Goal: Task Accomplishment & Management: Use online tool/utility

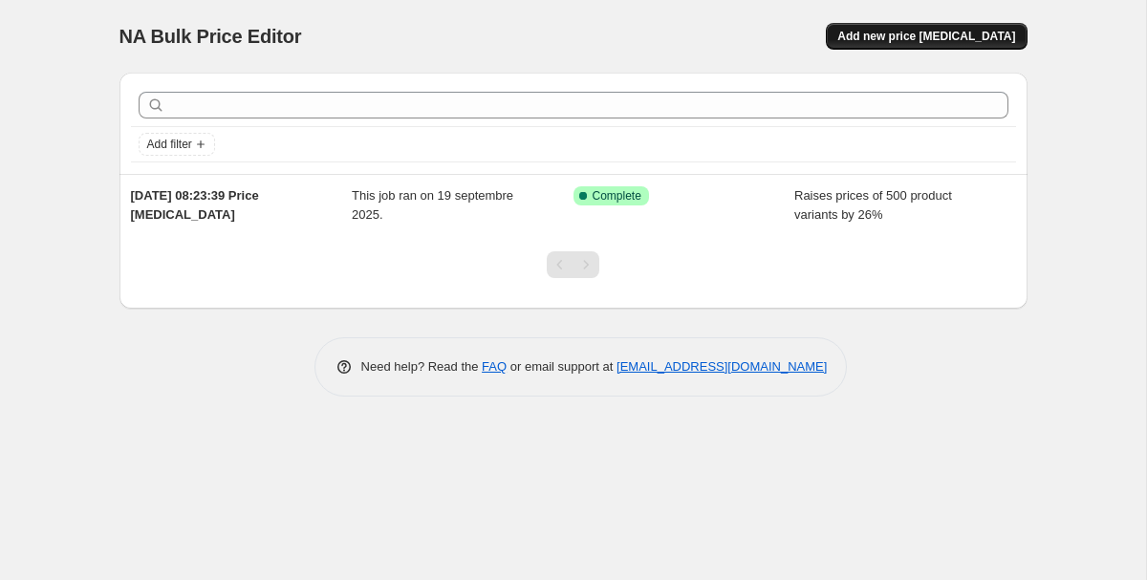
click at [901, 28] on button "Add new price [MEDICAL_DATA]" at bounding box center [926, 36] width 201 height 27
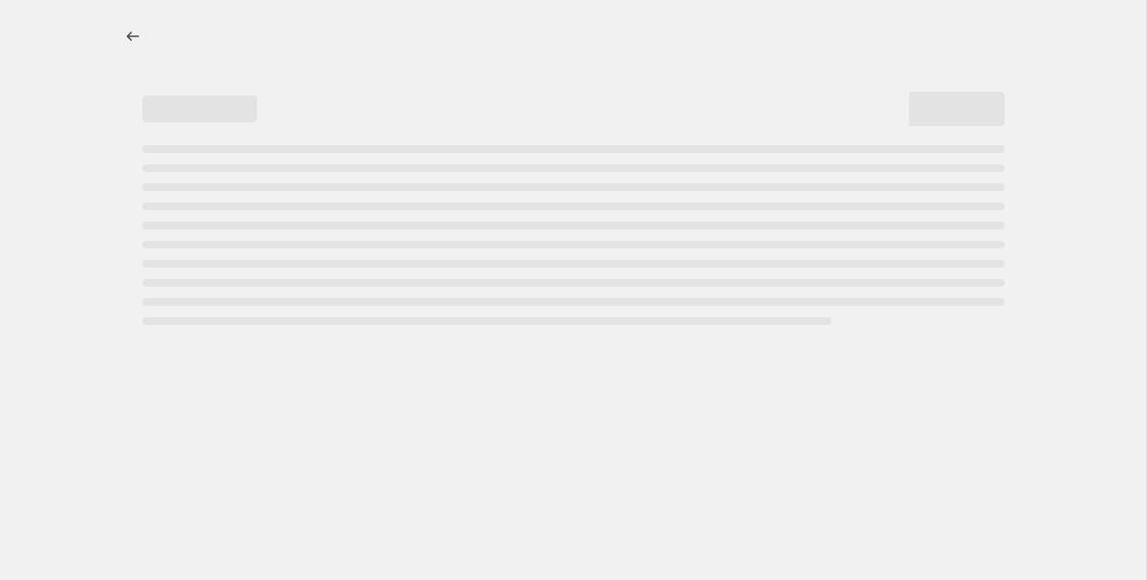
select select "percentage"
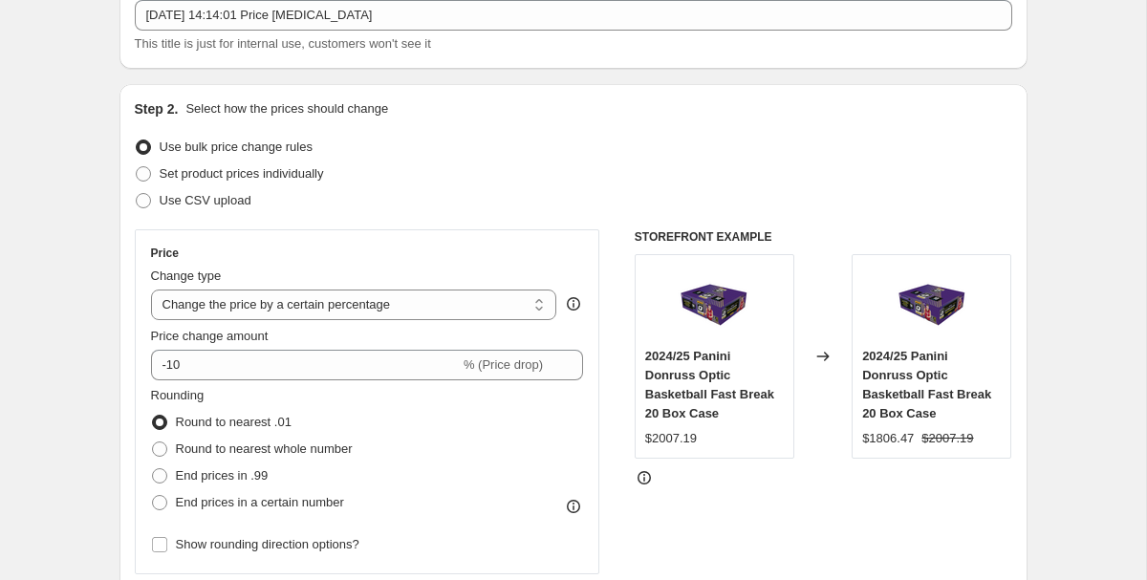
scroll to position [127, 0]
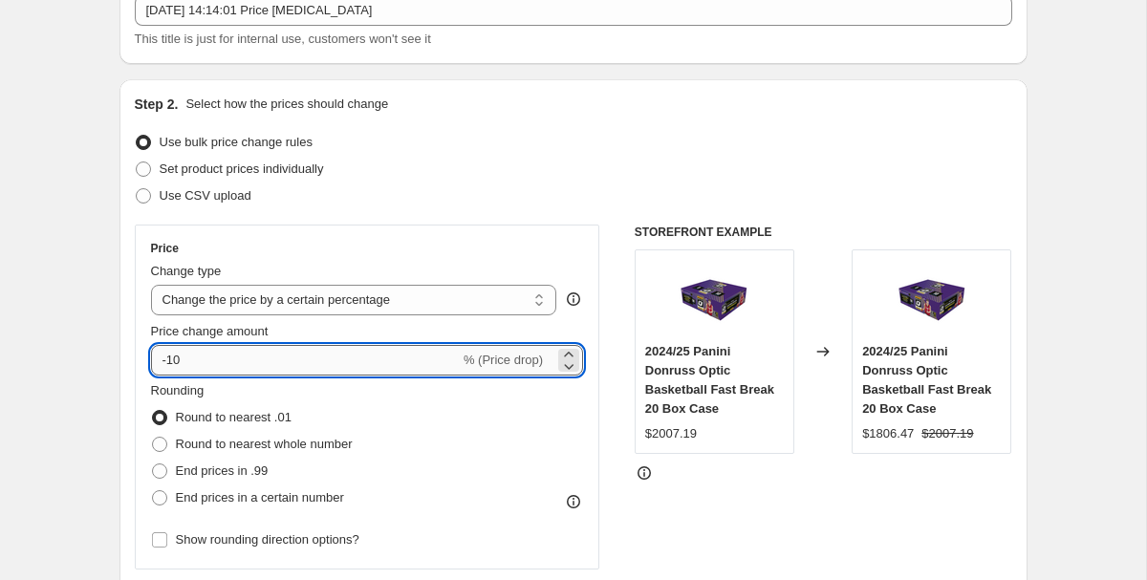
click at [256, 352] on input "-10" at bounding box center [305, 360] width 309 height 31
type input "-1"
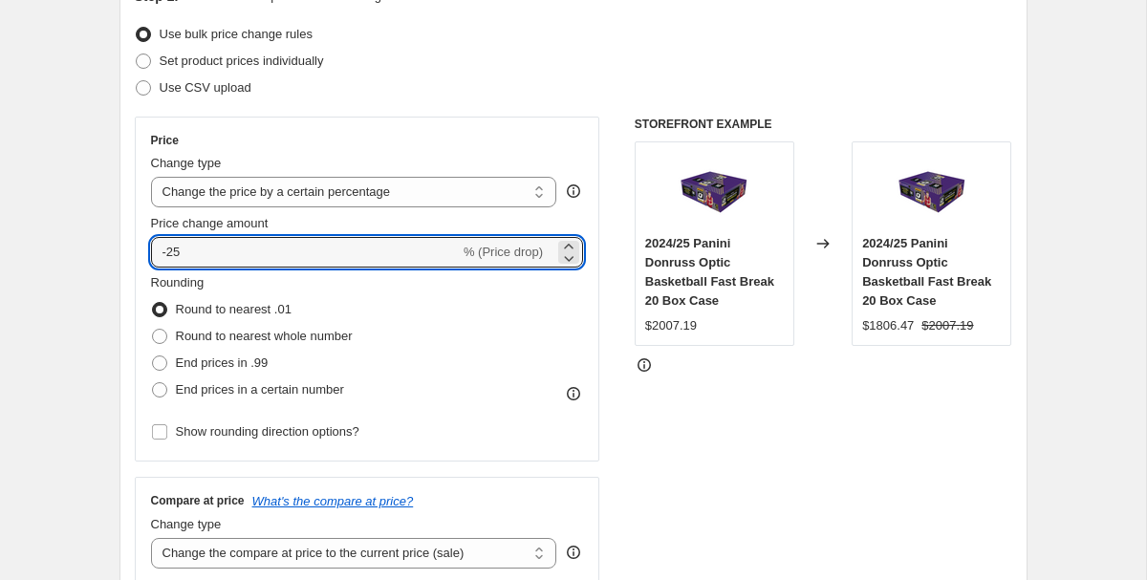
scroll to position [237, 0]
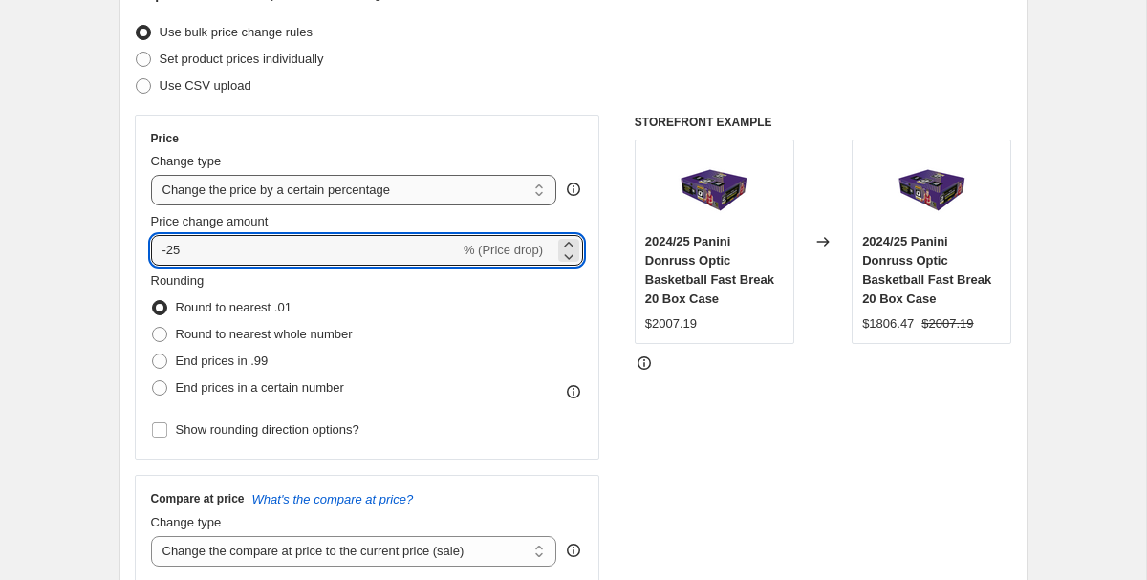
type input "-25"
click at [335, 200] on select "Change the price to a certain amount Change the price by a certain amount Chang…" at bounding box center [354, 190] width 406 height 31
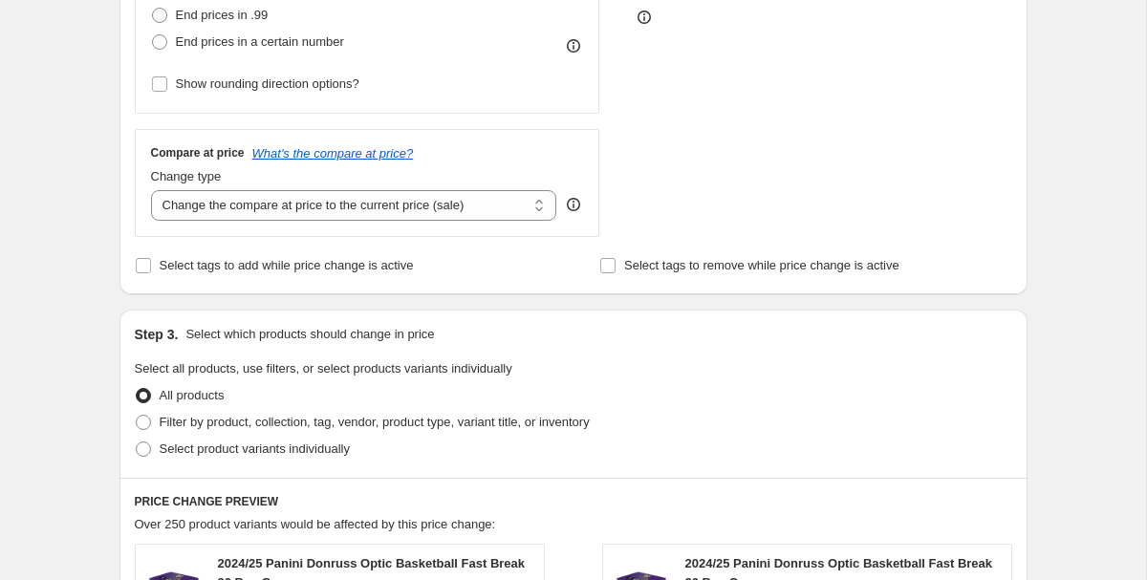
scroll to position [580, 0]
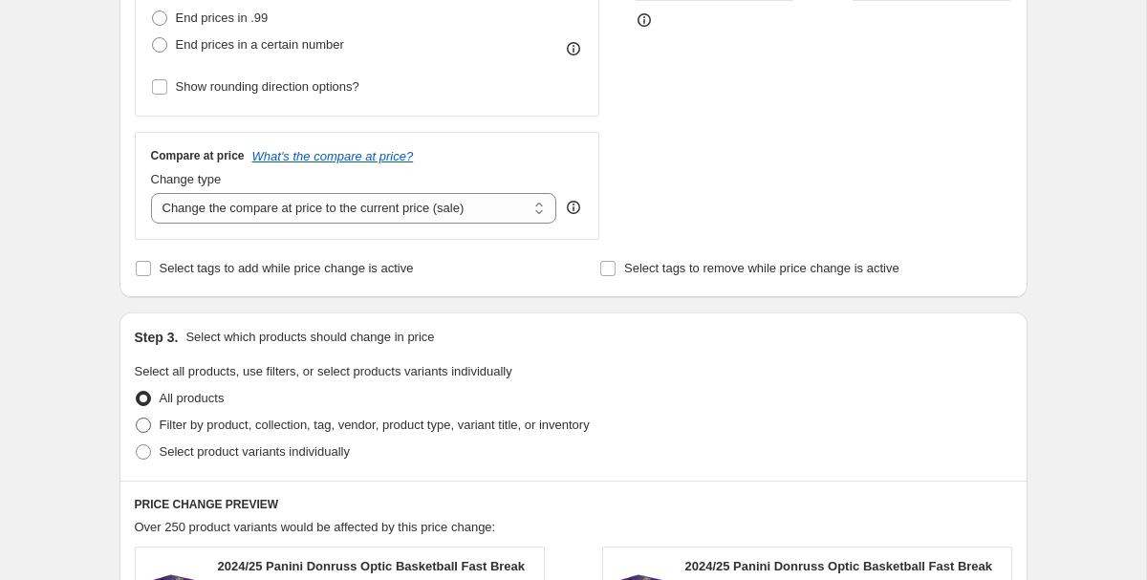
click at [267, 427] on span "Filter by product, collection, tag, vendor, product type, variant title, or inv…" at bounding box center [375, 425] width 430 height 14
click at [137, 419] on input "Filter by product, collection, tag, vendor, product type, variant title, or inv…" at bounding box center [136, 418] width 1 height 1
radio input "true"
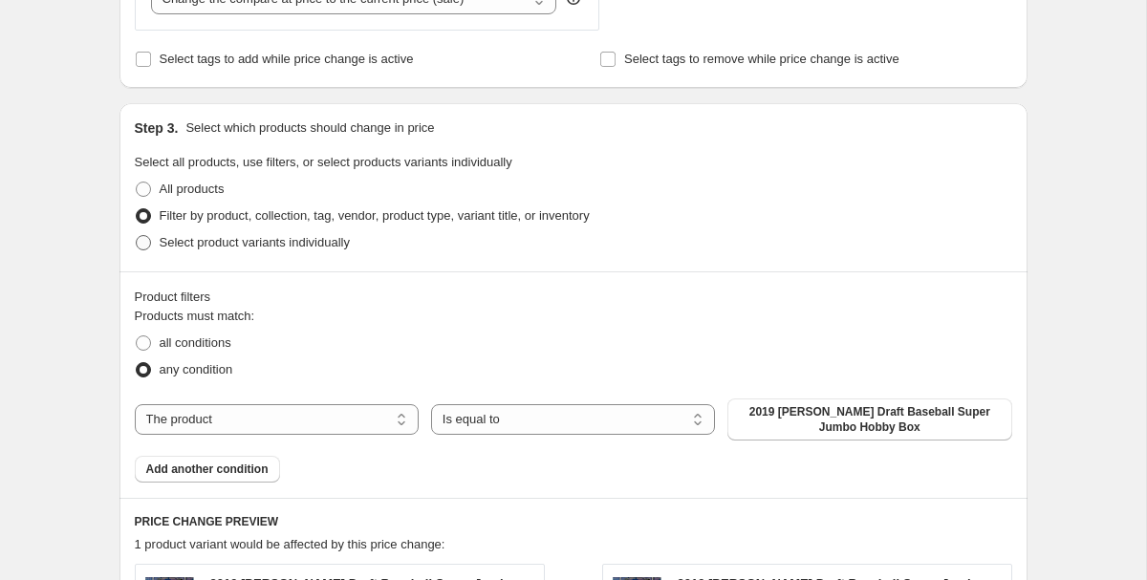
scroll to position [789, 0]
click at [685, 418] on select "Is equal to Is not equal to" at bounding box center [573, 420] width 284 height 31
click at [342, 412] on select "The product The product's collection The product's tag The product's vendor The…" at bounding box center [277, 420] width 284 height 31
select select "vendor"
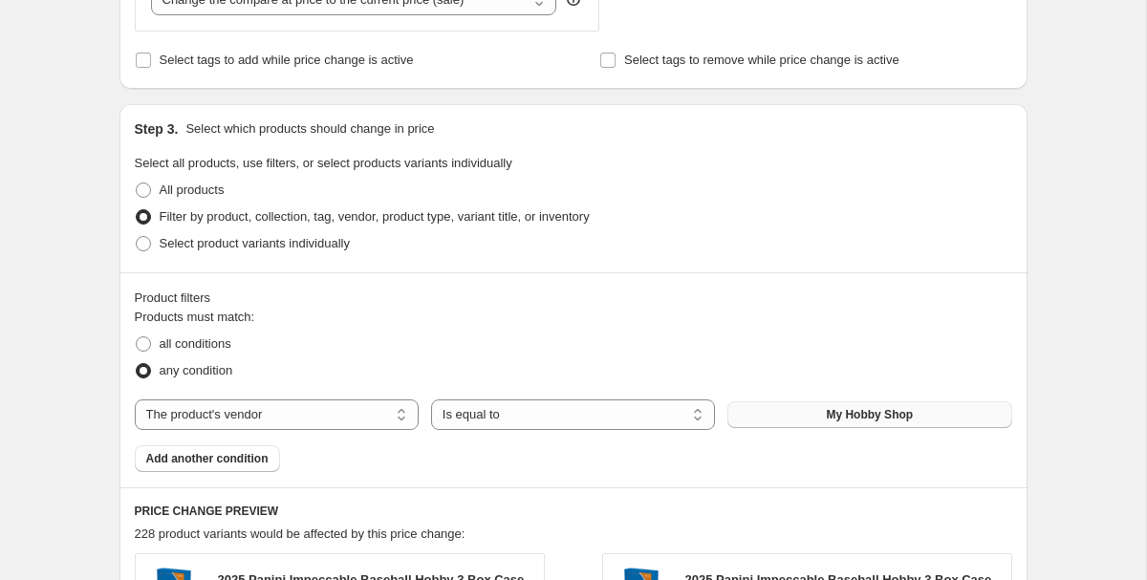
click at [781, 419] on button "My Hobby Shop" at bounding box center [870, 415] width 284 height 27
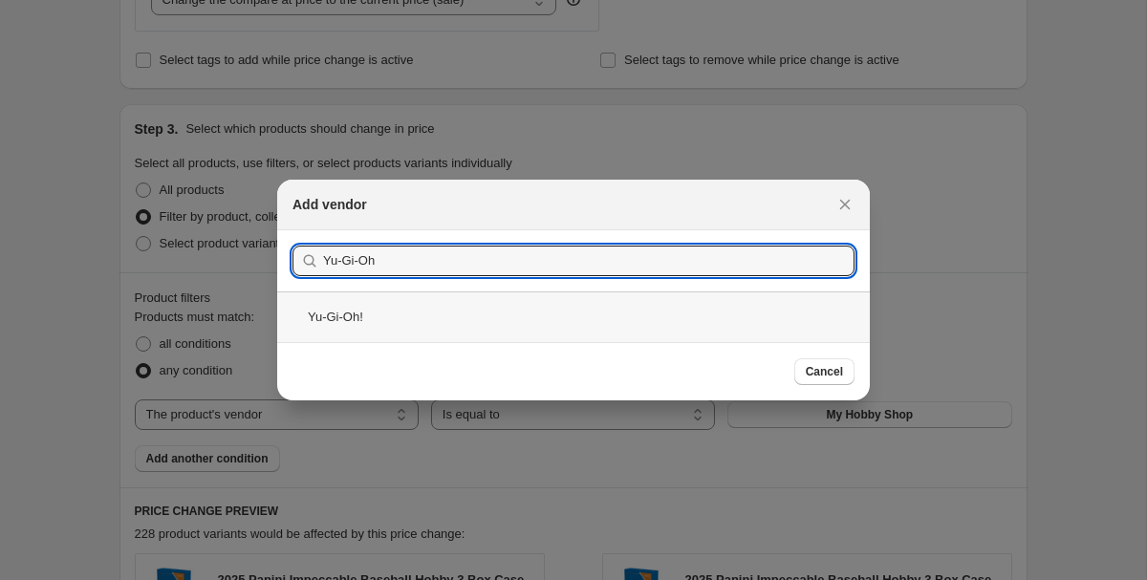
type input "Yu-Gi-Oh"
click at [414, 303] on div "Yu-Gi-Oh!" at bounding box center [573, 317] width 593 height 51
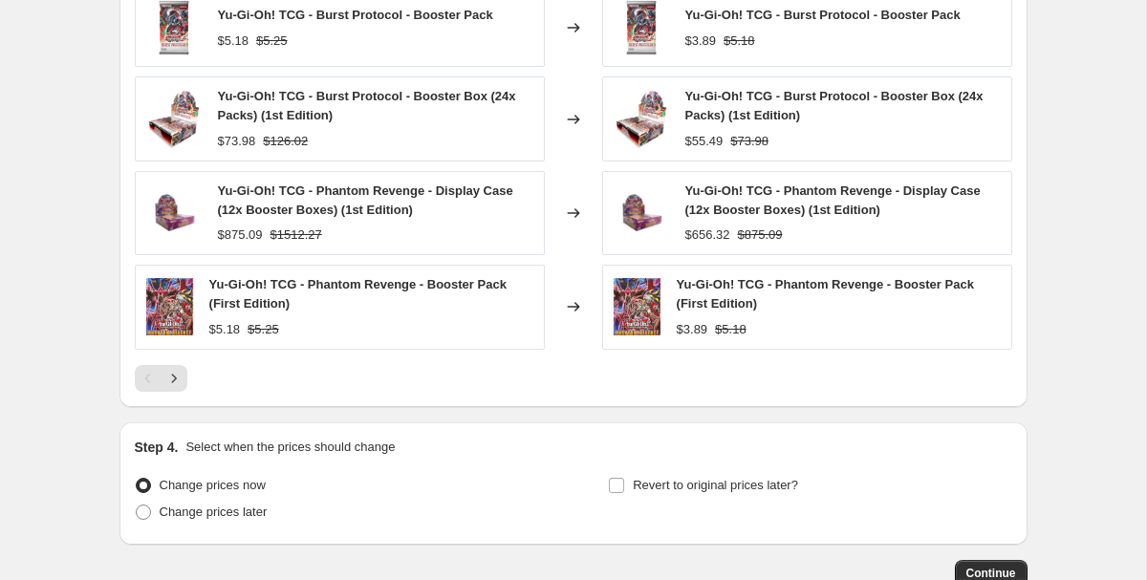
scroll to position [1570, 0]
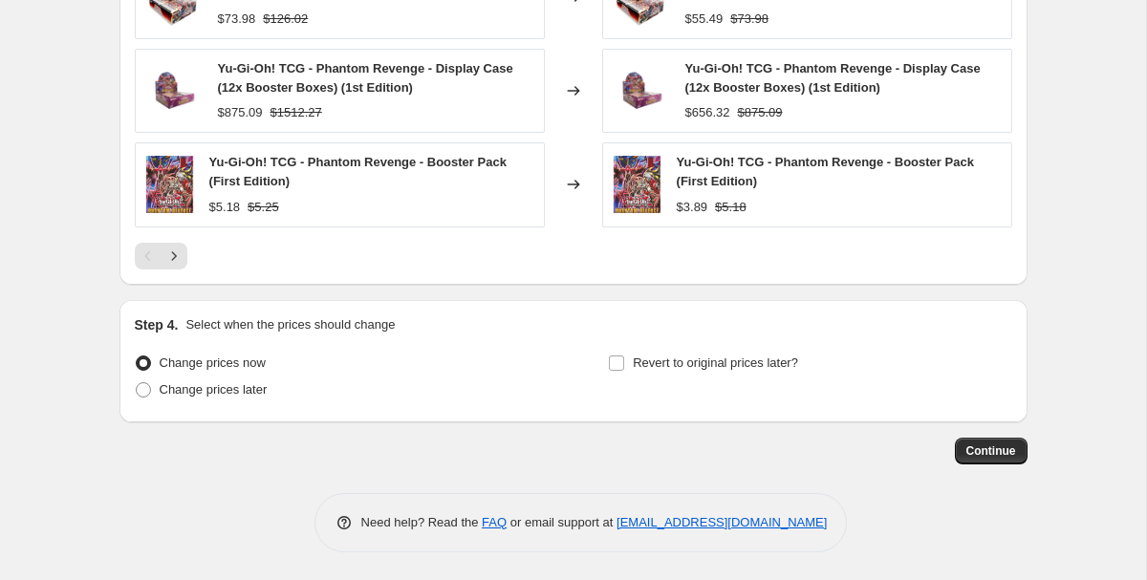
click at [992, 450] on span "Continue" at bounding box center [992, 451] width 50 height 15
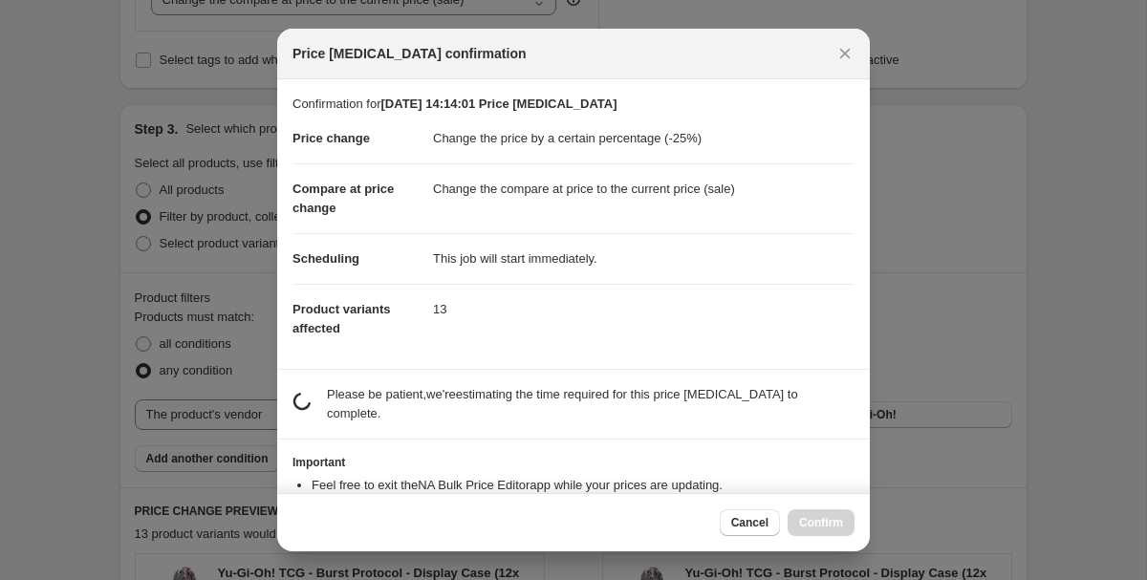
scroll to position [0, 0]
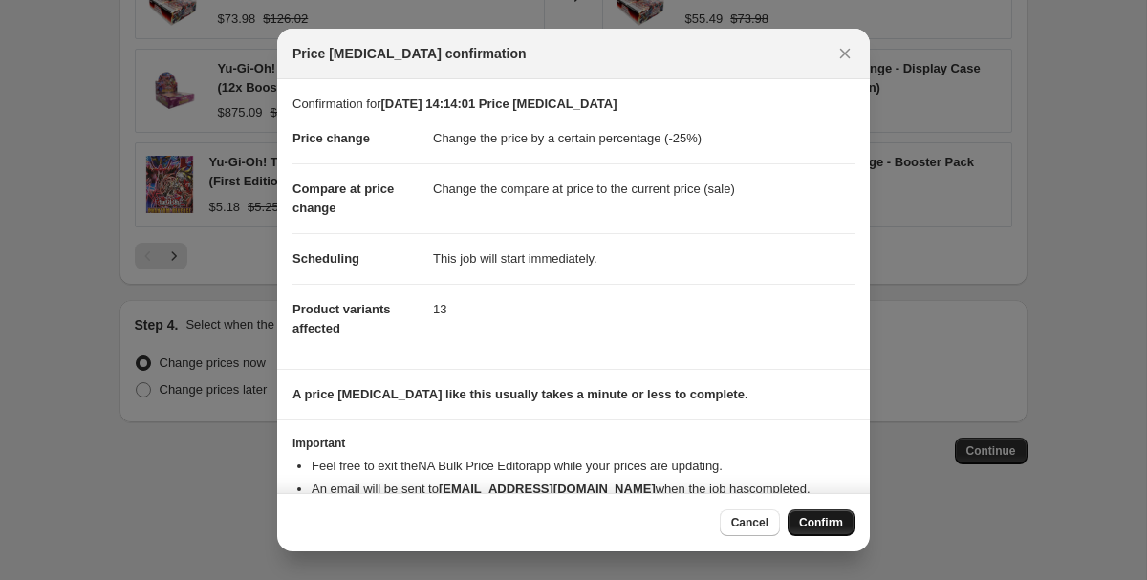
click at [801, 511] on button "Confirm" at bounding box center [821, 523] width 67 height 27
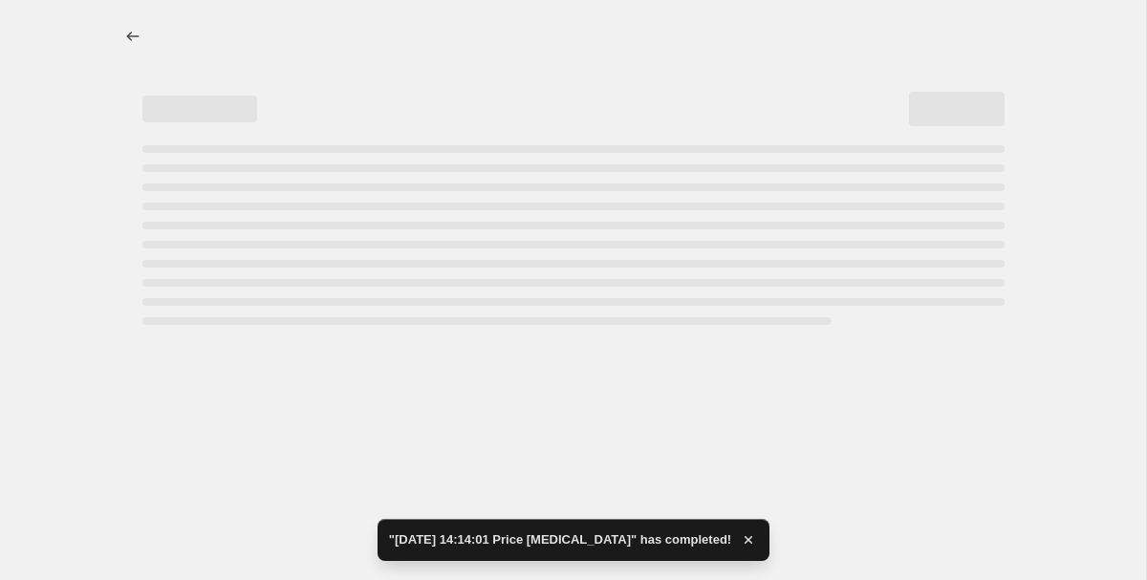
select select "percentage"
select select "vendor"
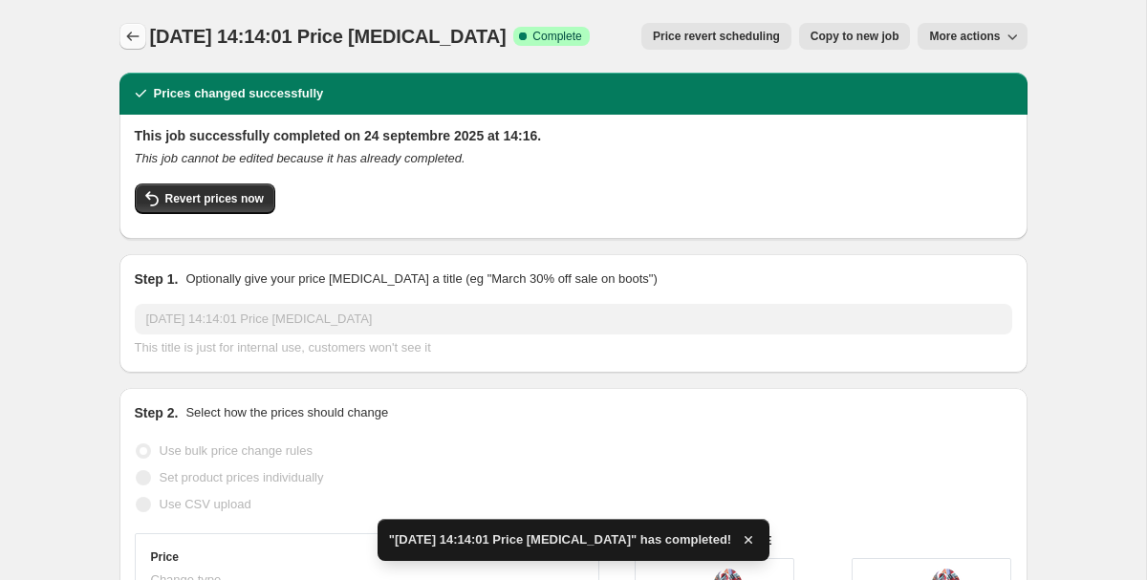
click at [134, 25] on button "Price change jobs" at bounding box center [133, 36] width 27 height 27
